Goal: Transaction & Acquisition: Purchase product/service

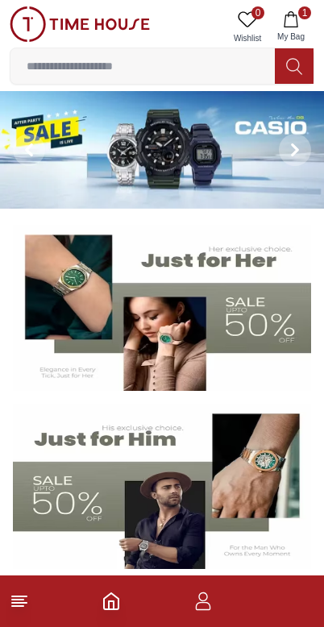
click at [27, 603] on line at bounding box center [19, 603] width 15 height 0
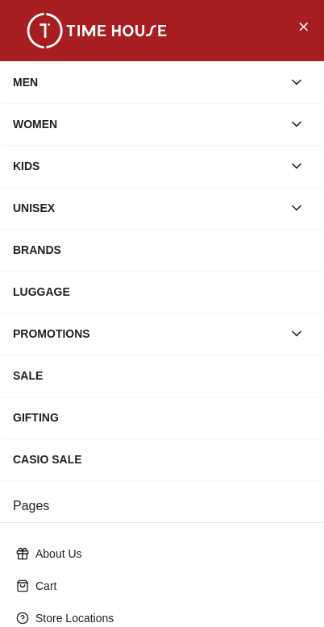
click at [35, 84] on div "MEN" at bounding box center [147, 82] width 269 height 29
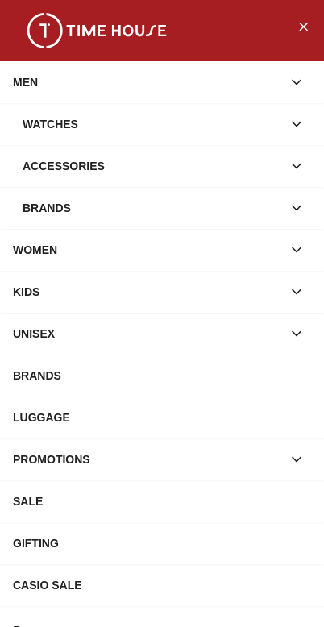
click at [33, 125] on div "Watches" at bounding box center [153, 124] width 260 height 29
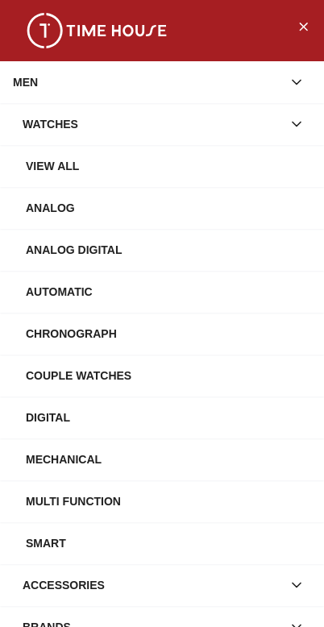
click at [54, 462] on div "Mechanical" at bounding box center [168, 459] width 285 height 29
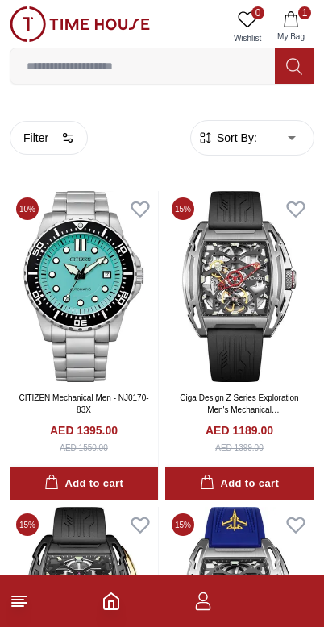
click at [231, 137] on span "Sort By:" at bounding box center [236, 138] width 44 height 16
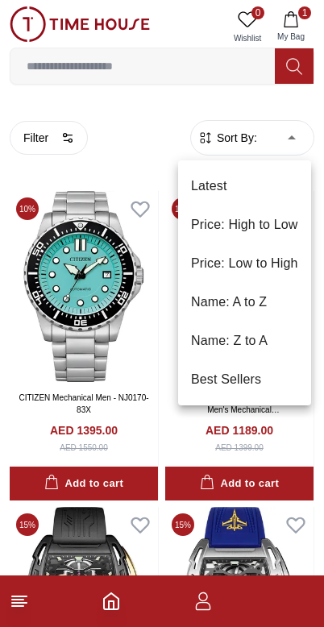
click at [213, 260] on li "Price: Low to High" at bounding box center [244, 263] width 133 height 39
type input "*"
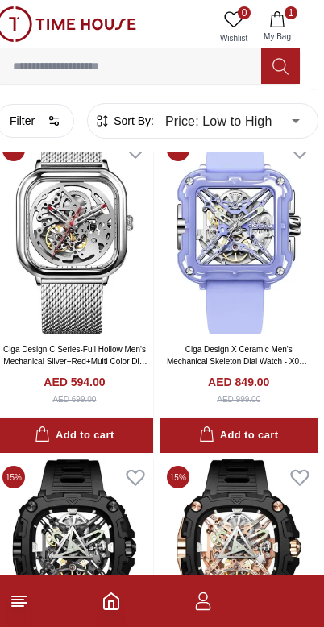
scroll to position [1359, 14]
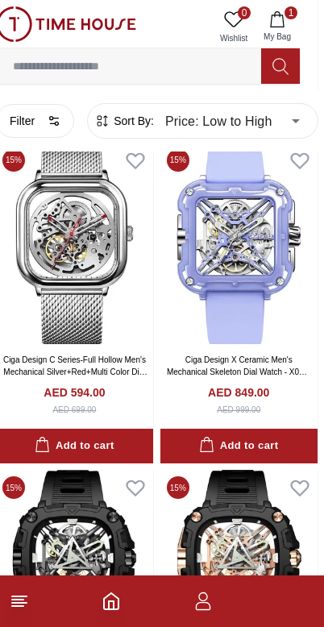
click at [18, 601] on icon at bounding box center [19, 601] width 19 height 19
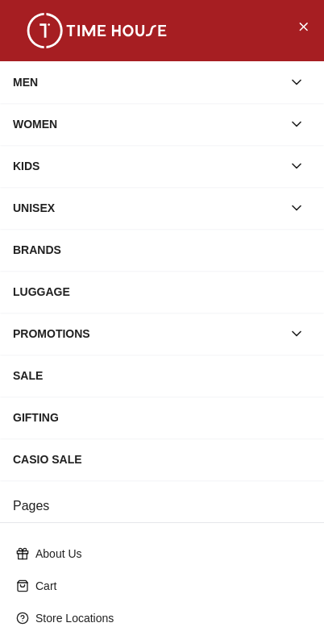
click at [32, 95] on div "MEN" at bounding box center [147, 82] width 269 height 29
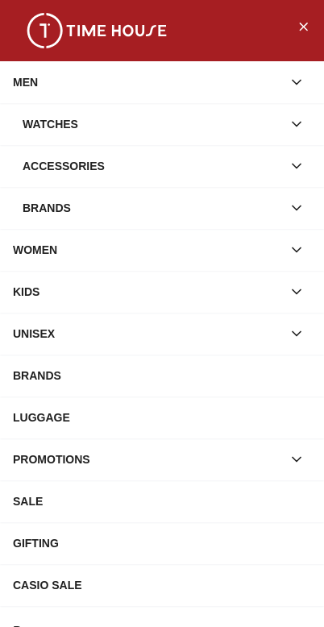
click at [44, 125] on div "Watches" at bounding box center [153, 124] width 260 height 29
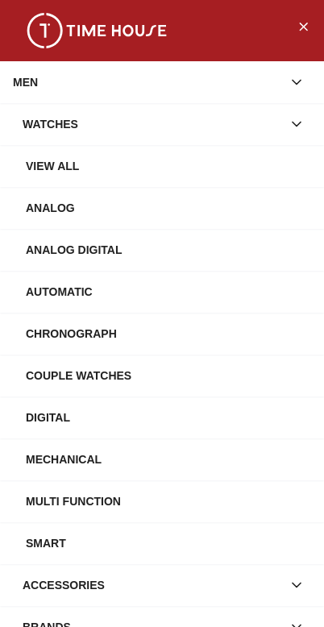
click at [49, 292] on div "Automatic" at bounding box center [168, 291] width 285 height 29
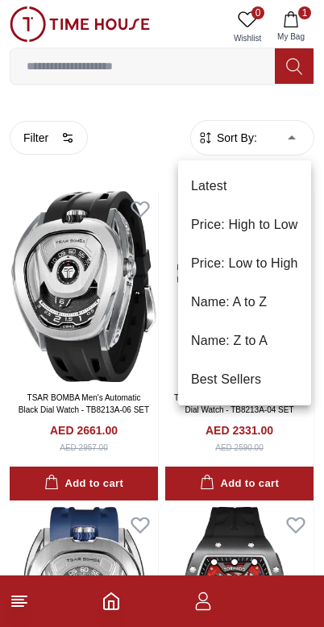
click at [223, 259] on li "Price: Low to High" at bounding box center [244, 263] width 133 height 39
type input "*"
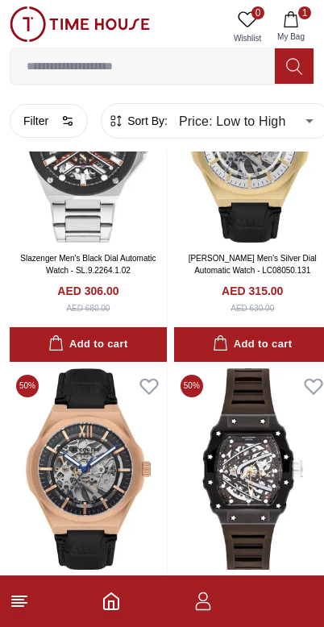
scroll to position [1788, 0]
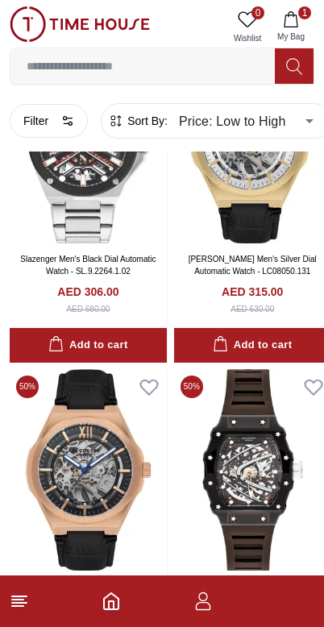
click at [26, 595] on icon at bounding box center [19, 601] width 19 height 19
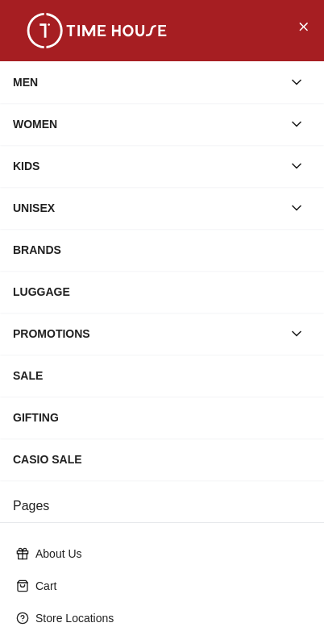
click at [29, 83] on div "MEN" at bounding box center [147, 82] width 269 height 29
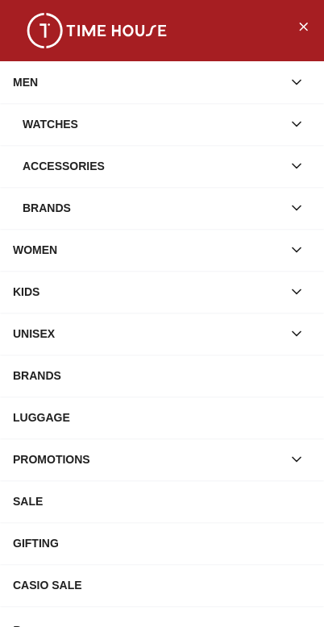
click at [42, 123] on div "Watches" at bounding box center [153, 124] width 260 height 29
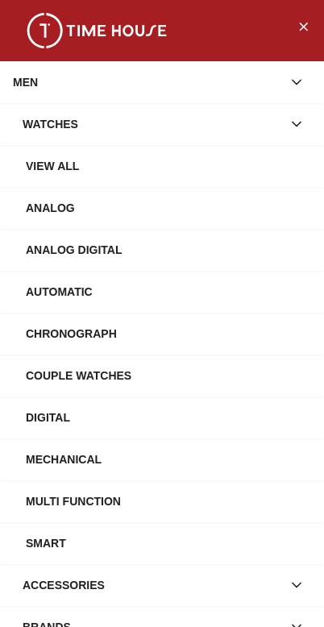
click at [42, 170] on div "View All" at bounding box center [168, 166] width 285 height 29
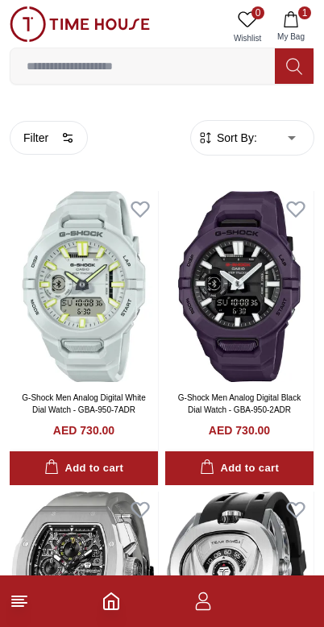
click at [39, 138] on button "Filter" at bounding box center [49, 138] width 78 height 34
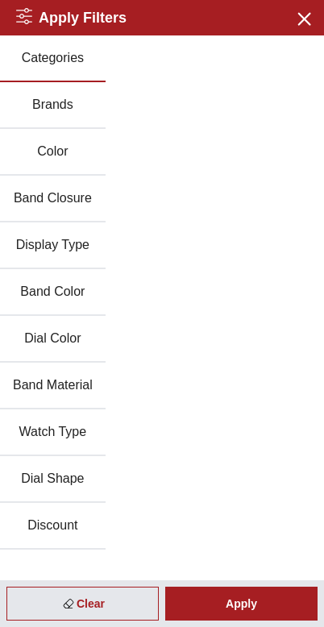
click at [40, 192] on button "Band Closure" at bounding box center [53, 199] width 106 height 47
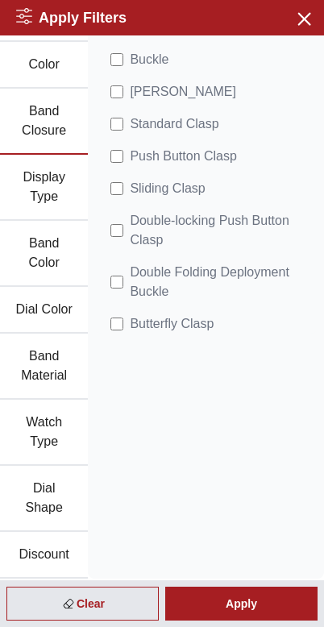
scroll to position [87, 0]
click at [41, 372] on button "Band Material" at bounding box center [44, 367] width 88 height 66
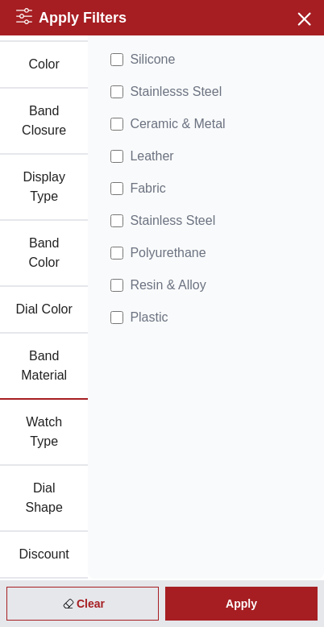
click at [223, 604] on div "Apply" at bounding box center [241, 604] width 152 height 34
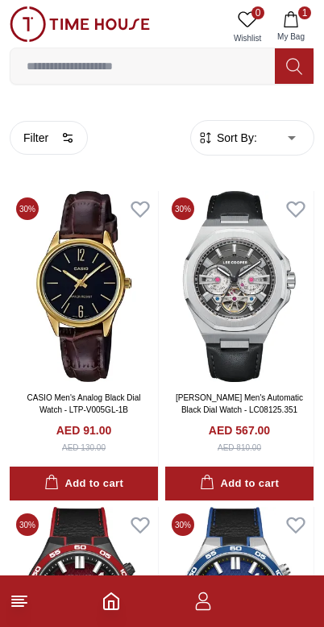
click at [256, 140] on span "Sort By:" at bounding box center [236, 138] width 44 height 16
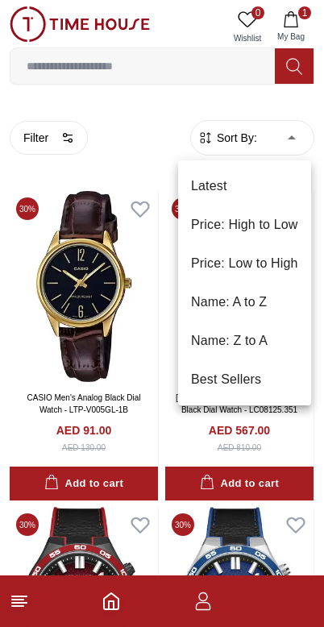
click at [206, 259] on li "Price: Low to High" at bounding box center [244, 263] width 133 height 39
type input "*"
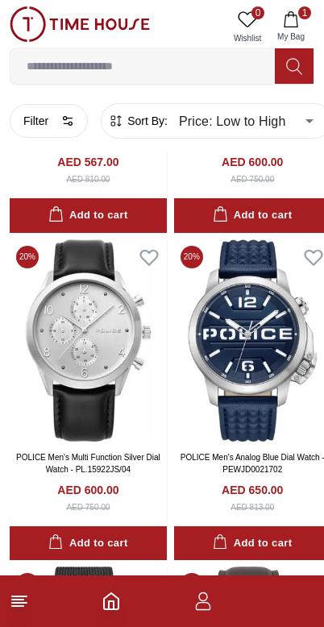
scroll to position [5951, 0]
